Goal: Task Accomplishment & Management: Manage account settings

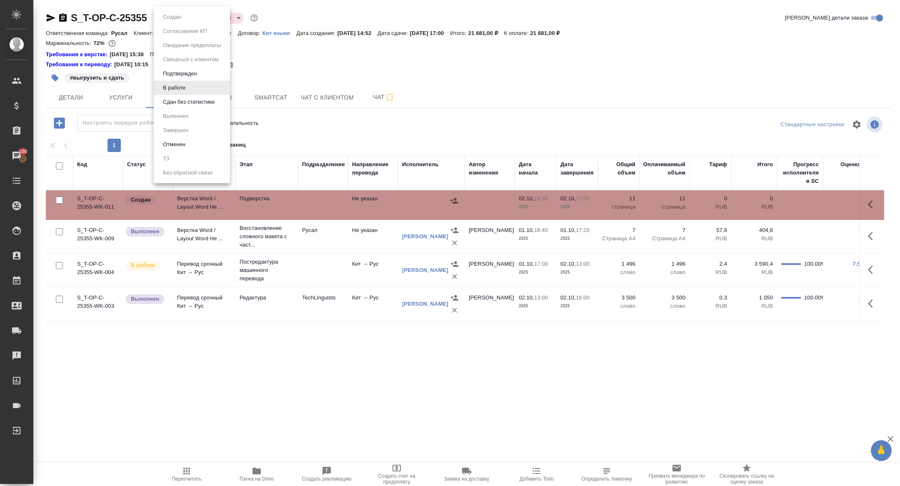
click at [176, 17] on body "🙏 .cls-1 fill:#fff; AWATERA Zhuravleva Alexandra Клиенты Спецификации Заказы 10…" at bounding box center [450, 243] width 900 height 486
click at [178, 106] on button "Сдан без статистики" at bounding box center [188, 101] width 57 height 9
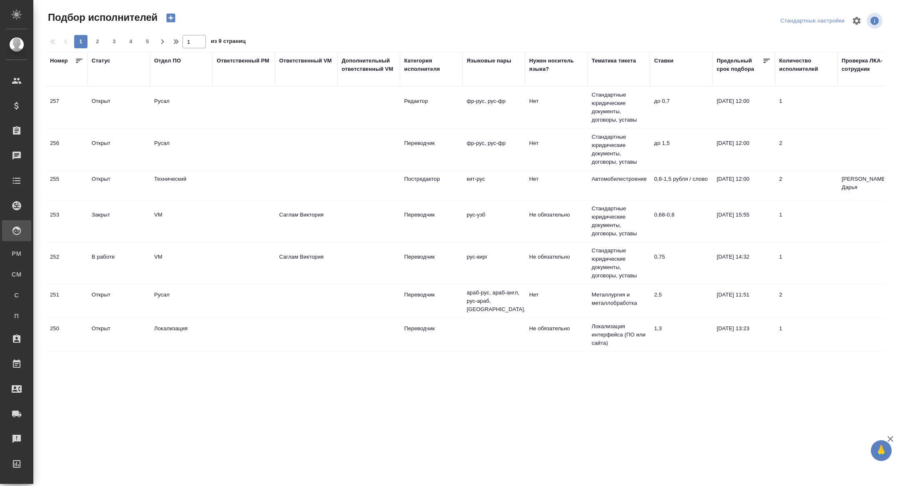
scroll to position [0, 0]
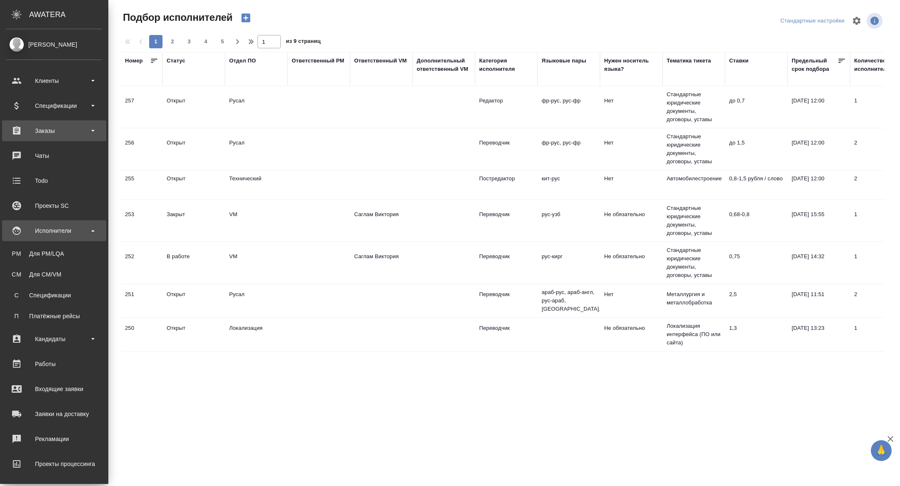
click at [25, 130] on div "Заказы" at bounding box center [54, 131] width 96 height 12
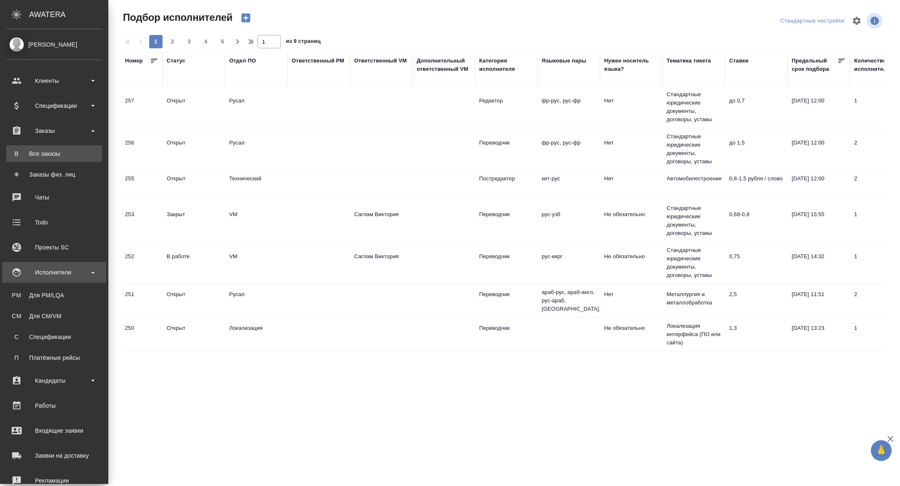
click at [35, 147] on link "В Все заказы" at bounding box center [54, 153] width 96 height 17
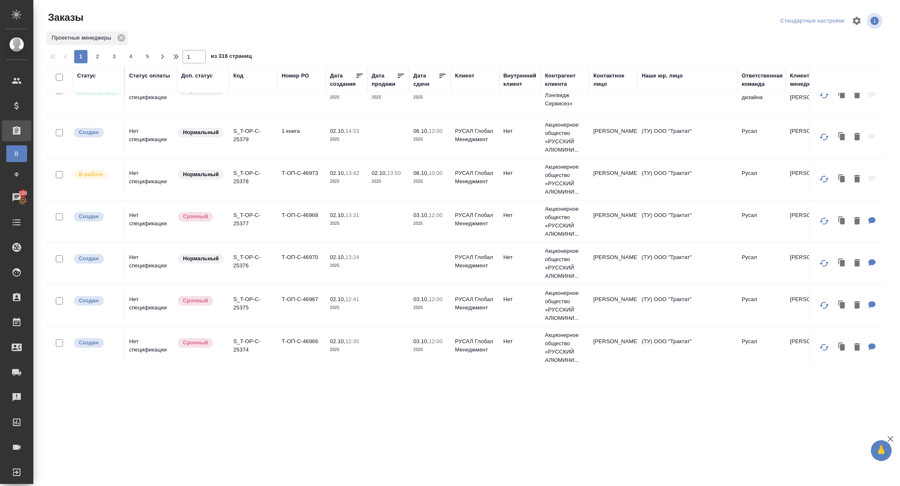
scroll to position [109, 0]
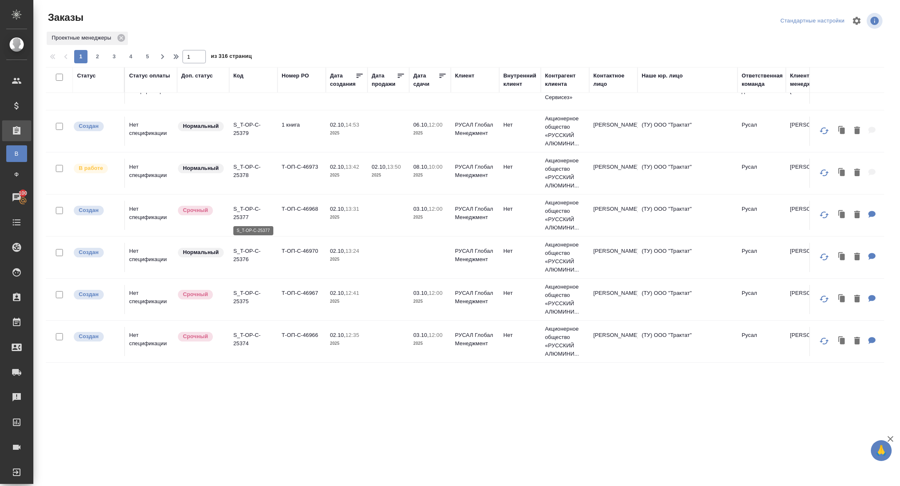
click at [246, 217] on p "S_T-OP-C-25377" at bounding box center [253, 213] width 40 height 17
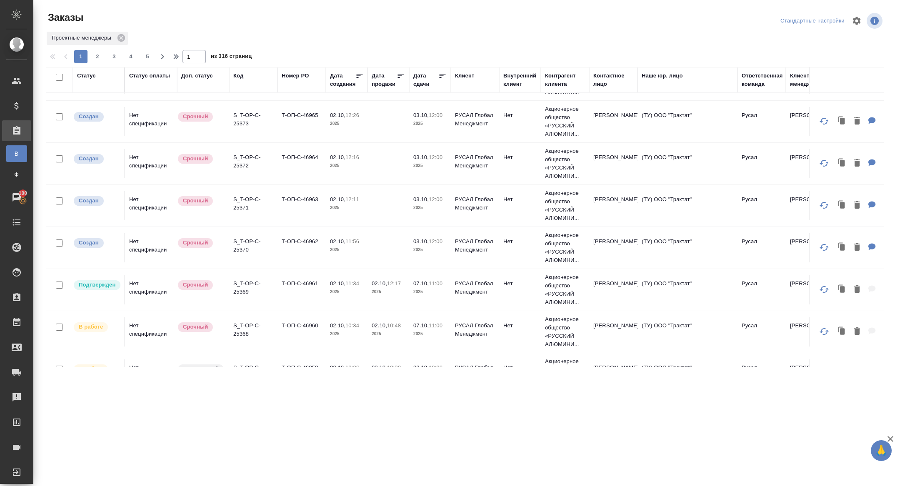
scroll to position [374, 0]
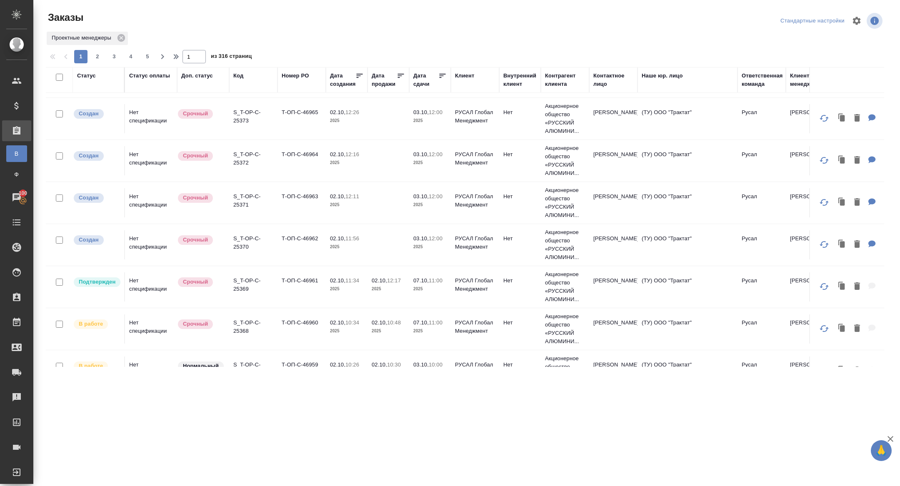
click at [428, 70] on th "Дата сдачи" at bounding box center [430, 80] width 42 height 26
click at [425, 80] on div "Дата сдачи" at bounding box center [425, 80] width 25 height 17
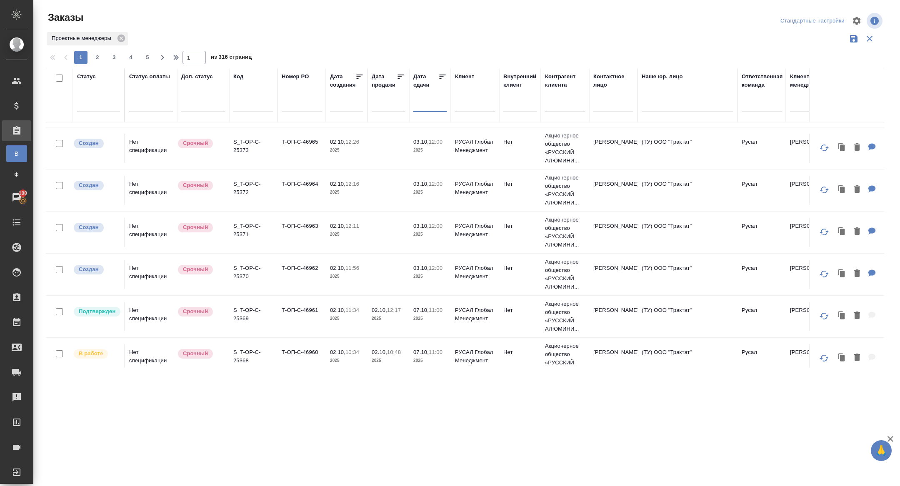
click at [427, 106] on input "text" at bounding box center [432, 105] width 28 height 12
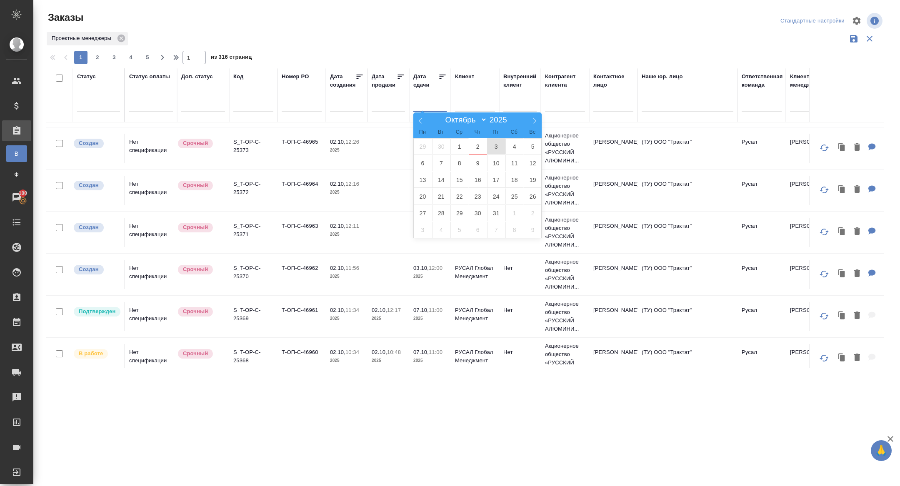
click at [495, 146] on span "3" at bounding box center [496, 146] width 18 height 16
type div "2025-10-02T21:00:00.000Z"
click at [512, 146] on span "4" at bounding box center [514, 146] width 18 height 16
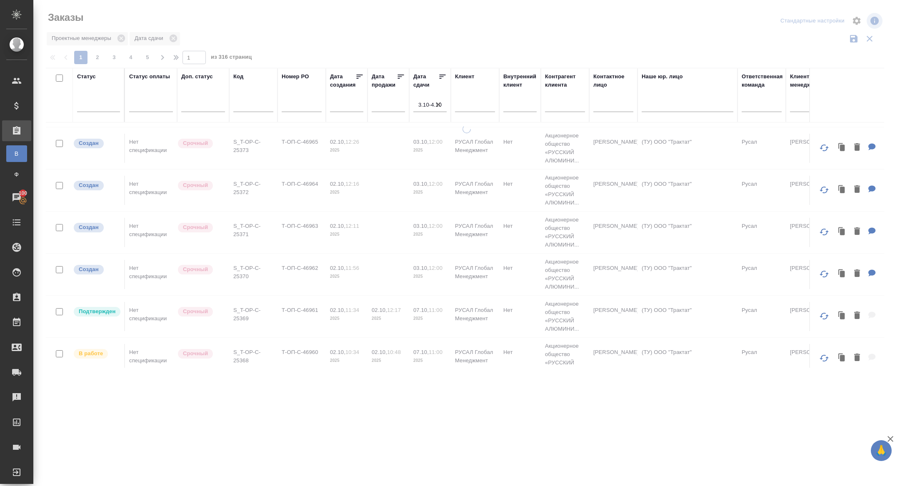
click at [444, 77] on icon at bounding box center [442, 76] width 8 height 8
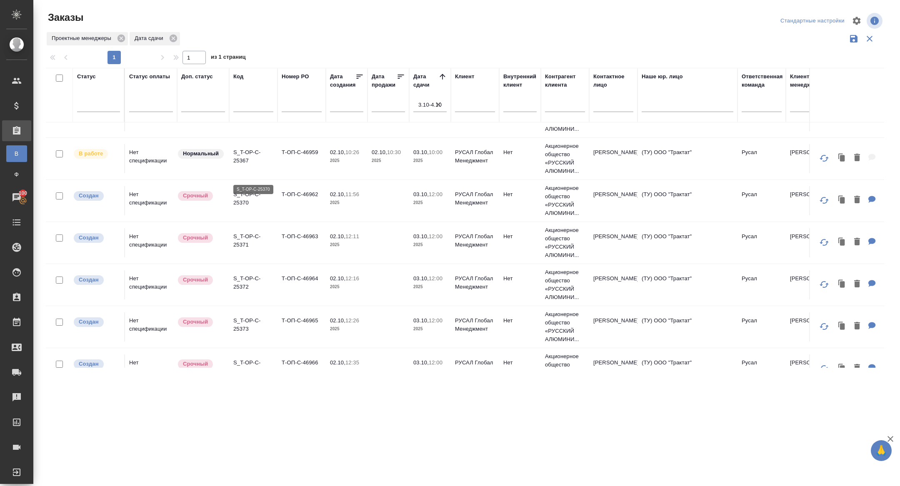
scroll to position [0, 0]
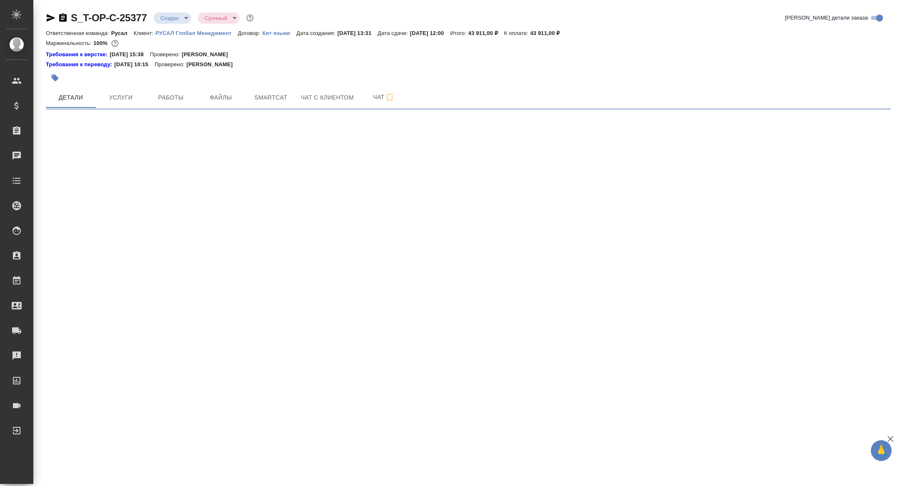
select select "RU"
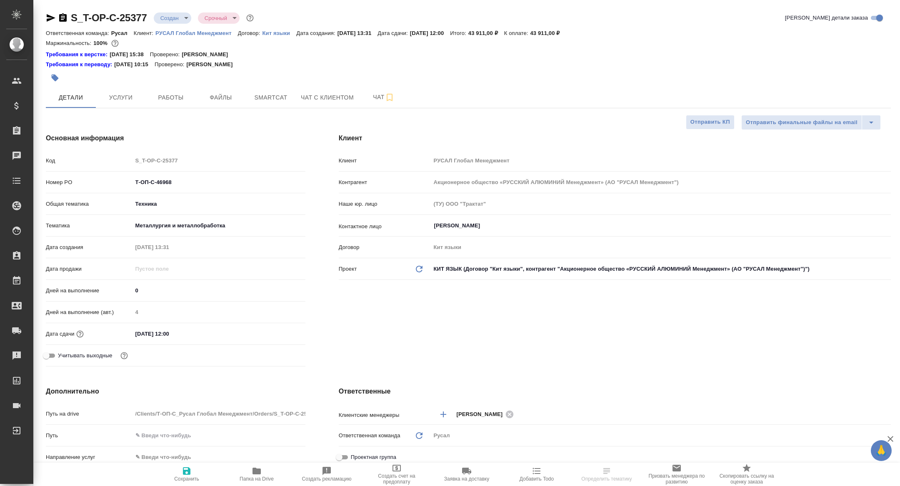
type textarea "x"
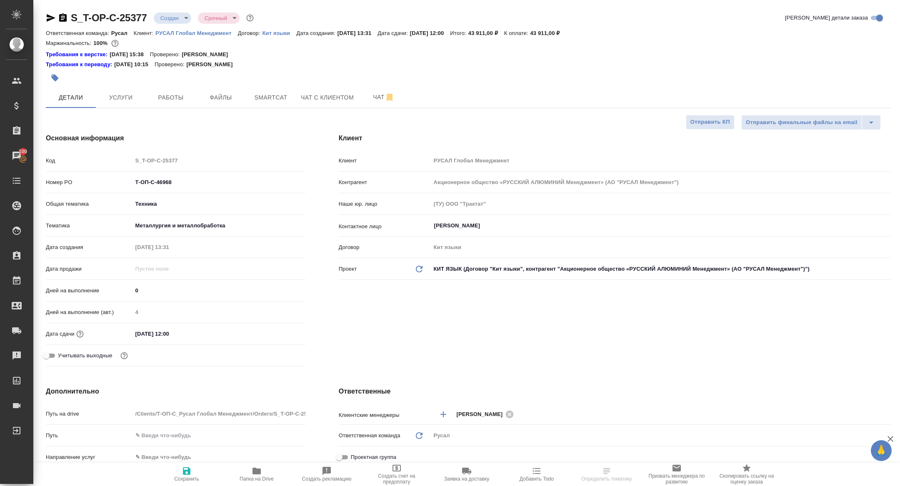
type textarea "x"
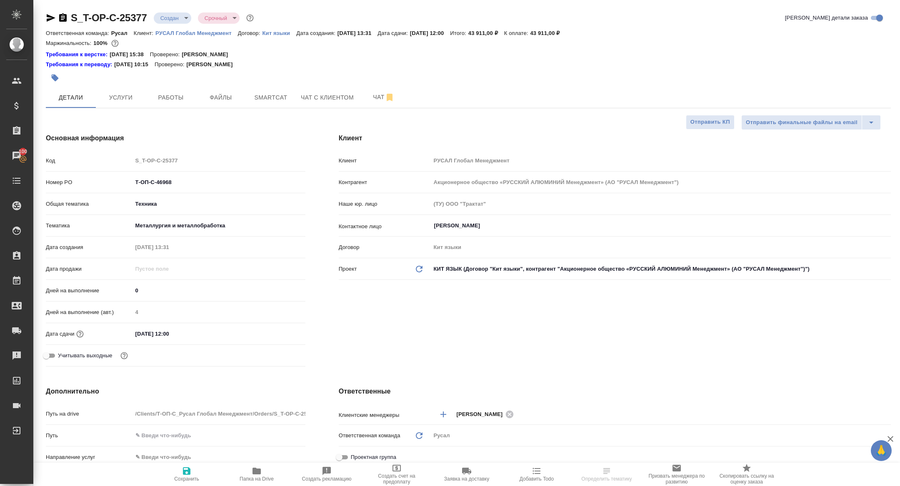
type textarea "x"
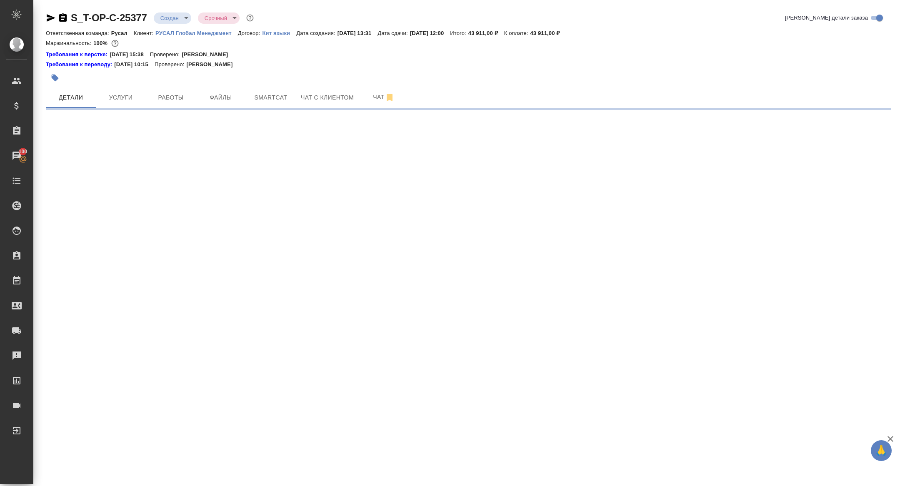
select select "RU"
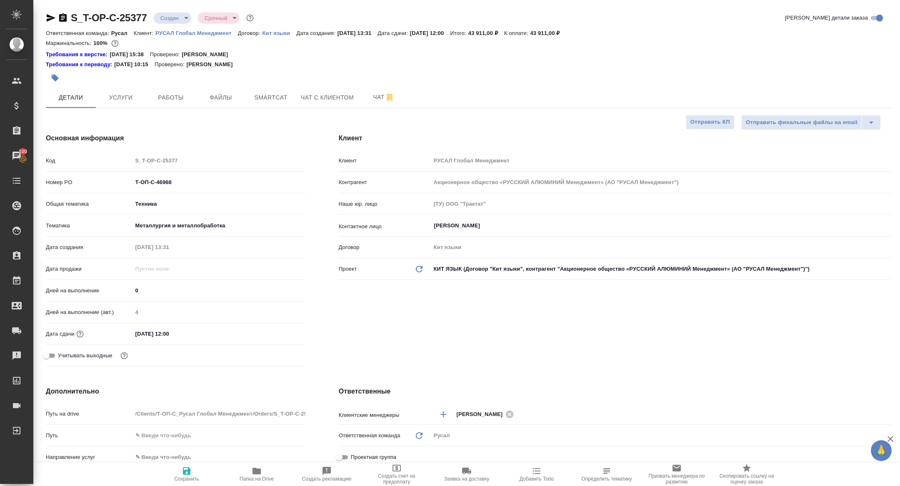
type textarea "x"
click at [163, 94] on span "Работы" at bounding box center [171, 97] width 40 height 10
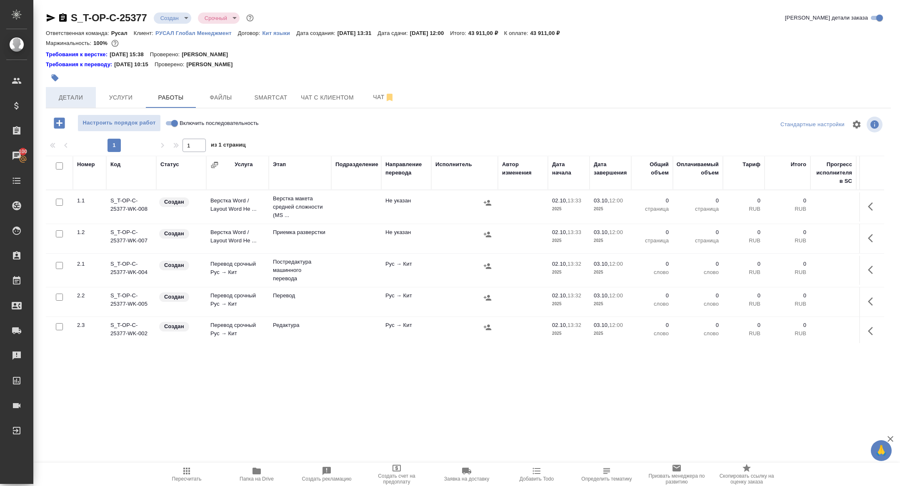
click at [60, 101] on span "Детали" at bounding box center [71, 97] width 40 height 10
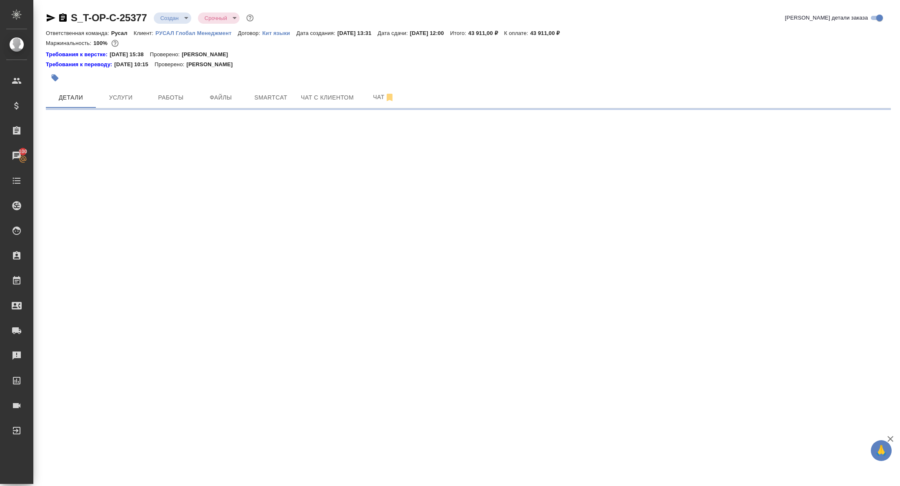
select select "RU"
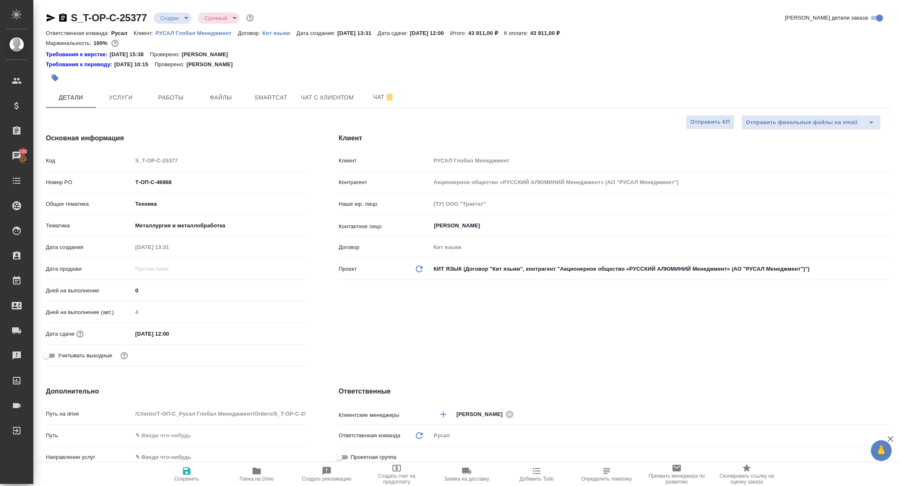
type textarea "x"
click at [179, 15] on body "🙏 .cls-1 fill:#fff; AWATERA Zhuravleva Alexandra Клиенты Спецификации Заказы 10…" at bounding box center [450, 243] width 900 height 486
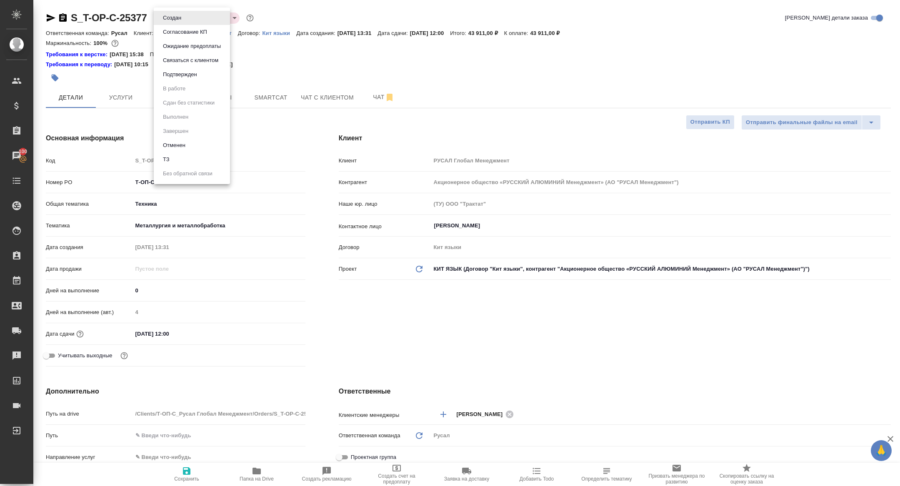
click at [203, 36] on button "Согласование КП" at bounding box center [184, 31] width 49 height 9
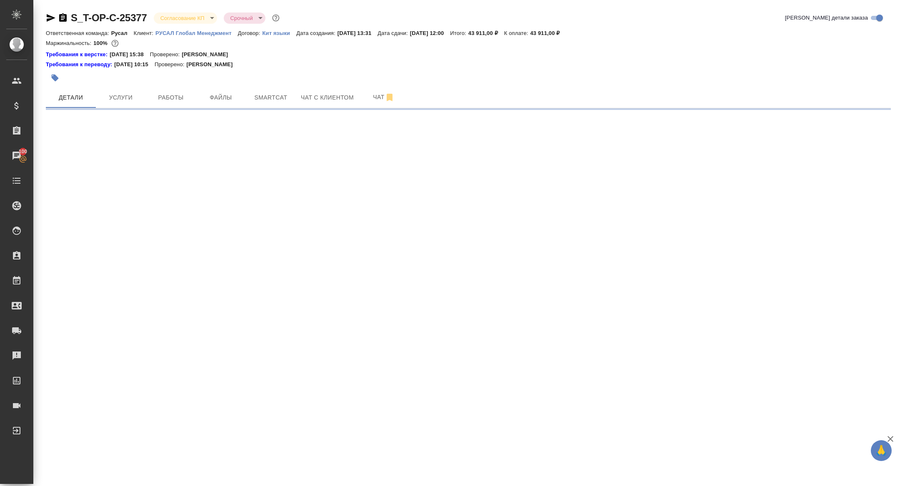
select select "RU"
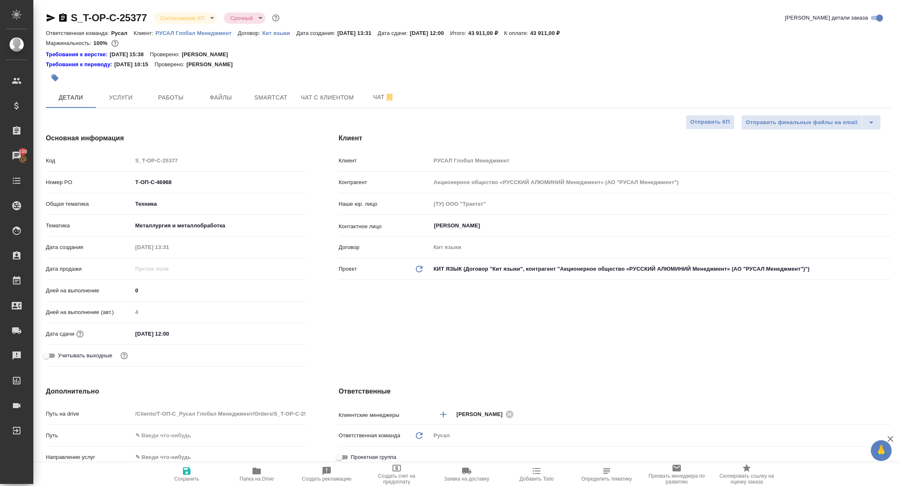
type textarea "x"
click at [52, 17] on icon "button" at bounding box center [51, 17] width 9 height 7
type textarea "x"
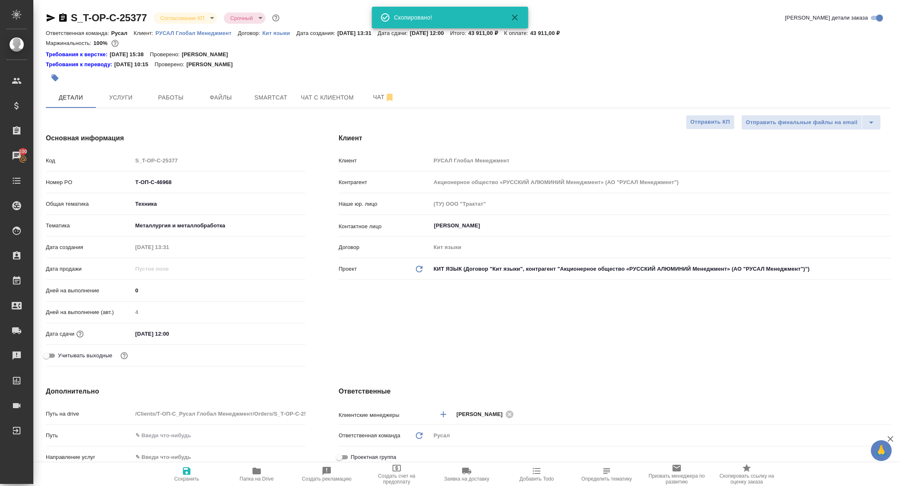
type textarea "x"
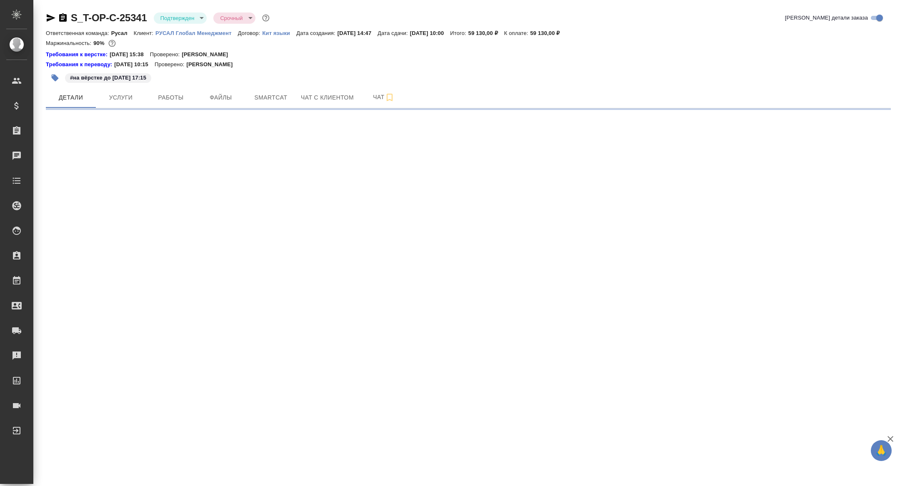
select select "RU"
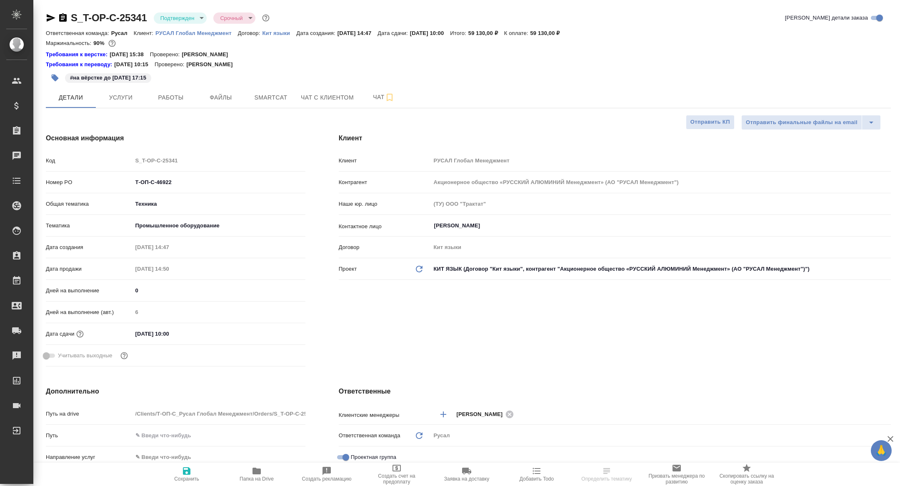
type textarea "x"
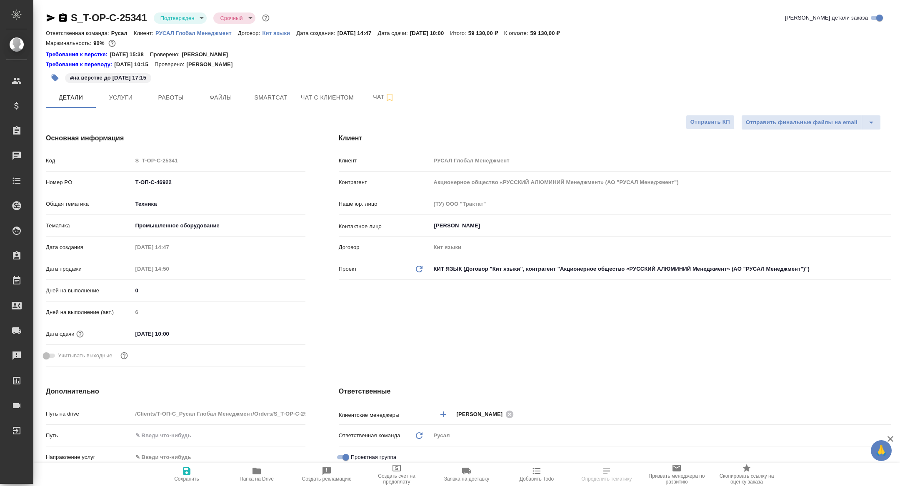
type textarea "x"
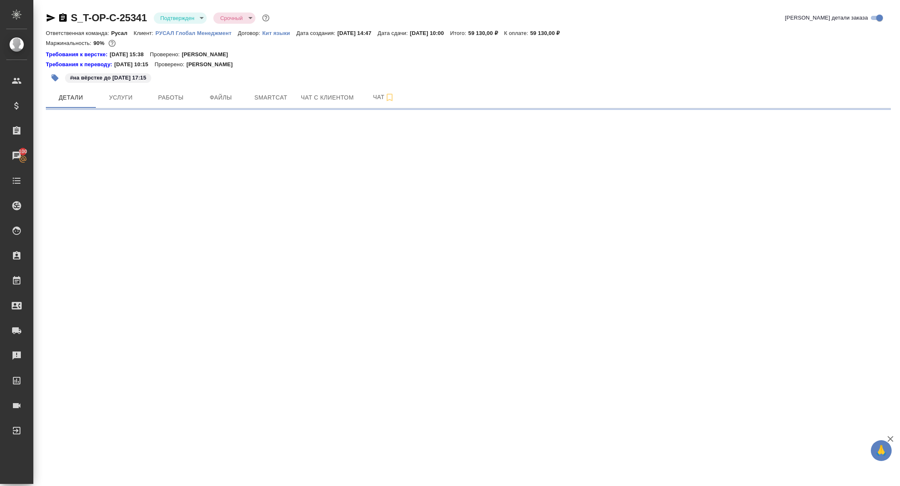
select select "RU"
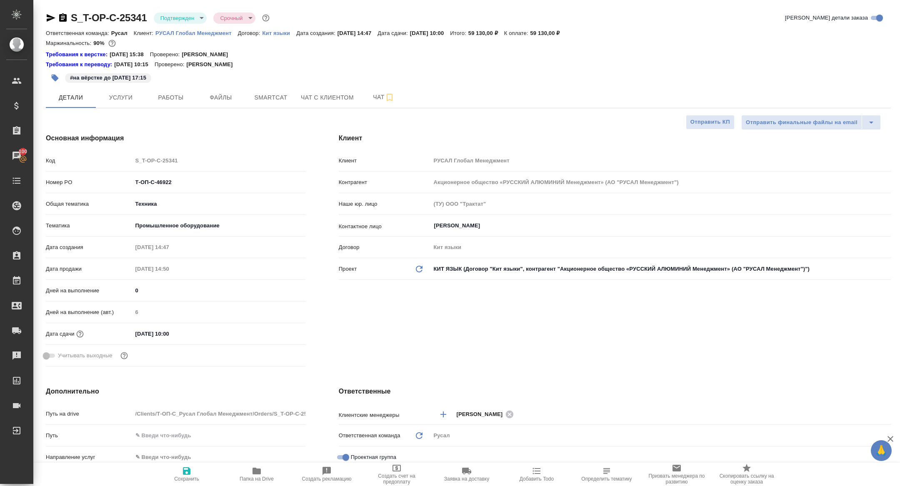
type textarea "x"
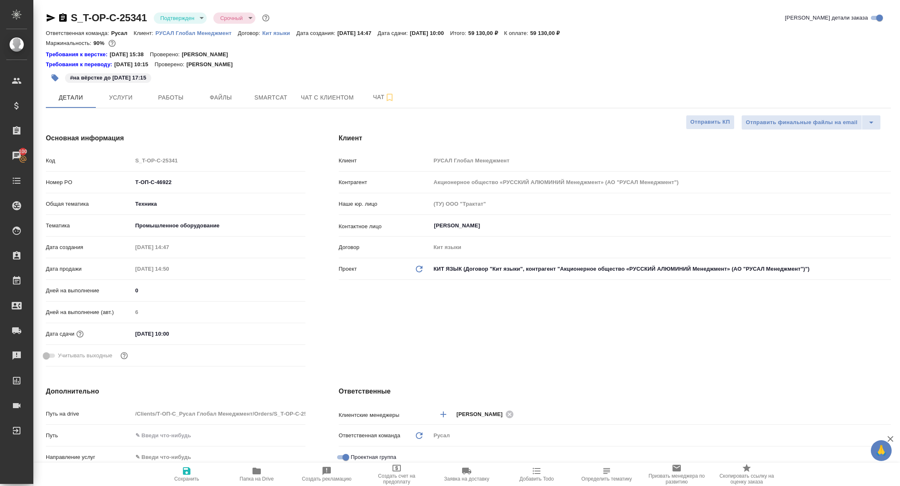
type textarea "x"
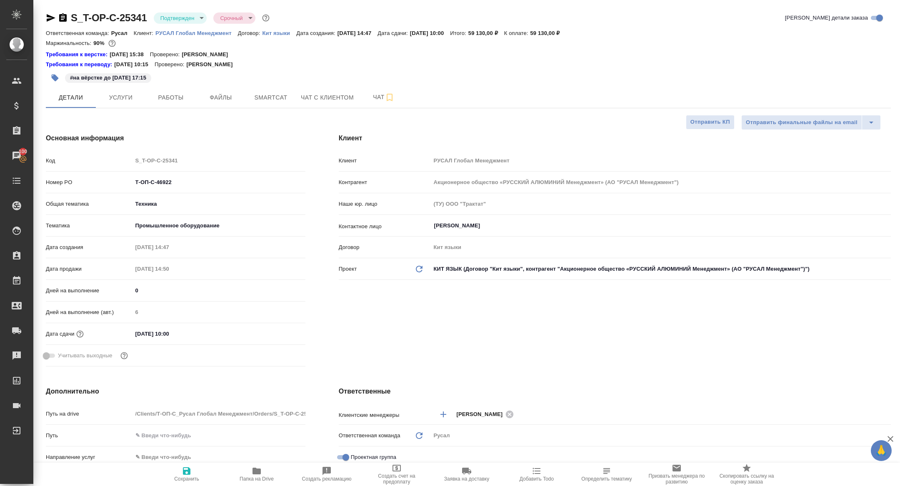
type textarea "x"
